Goal: Information Seeking & Learning: Learn about a topic

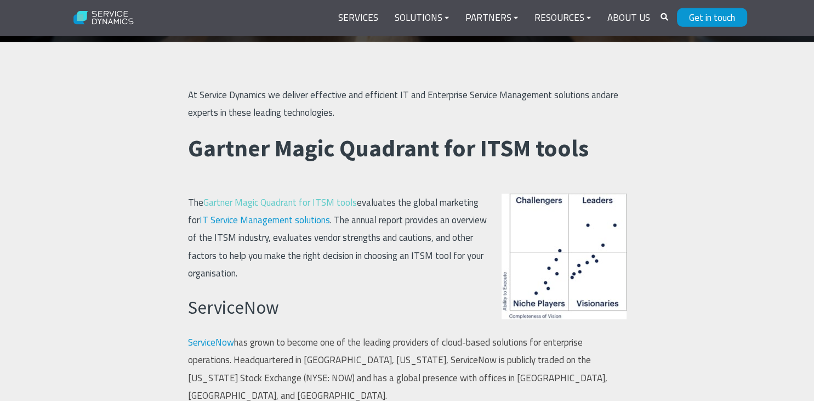
scroll to position [231, 0]
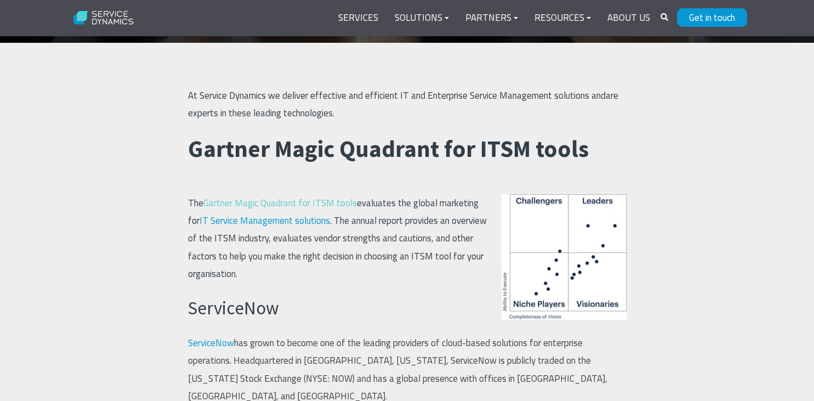
click at [295, 202] on span "Gartner Magic Quadrant for ITSM tools" at bounding box center [279, 203] width 153 height 14
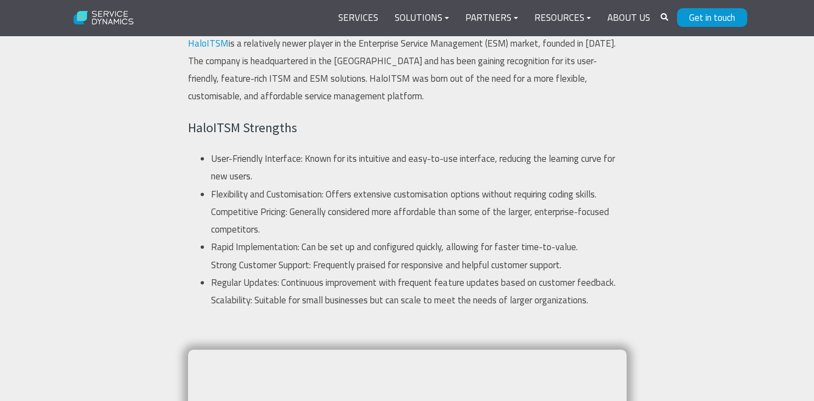
scroll to position [1504, 0]
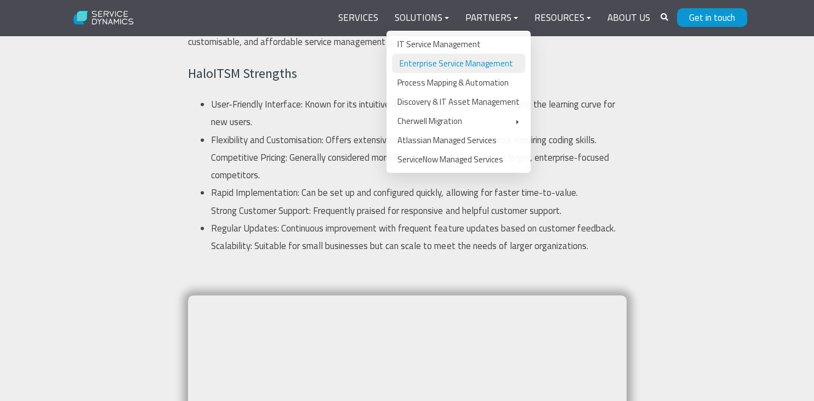
click at [450, 65] on link "Enterprise Service Management" at bounding box center [458, 63] width 133 height 19
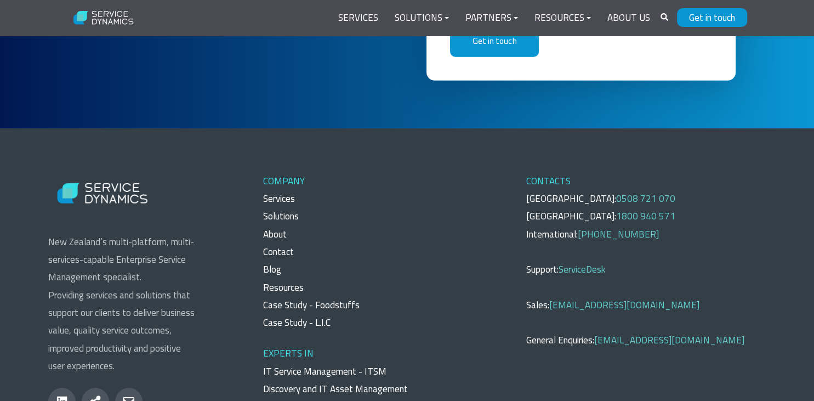
scroll to position [3430, 0]
